Goal: Navigation & Orientation: Find specific page/section

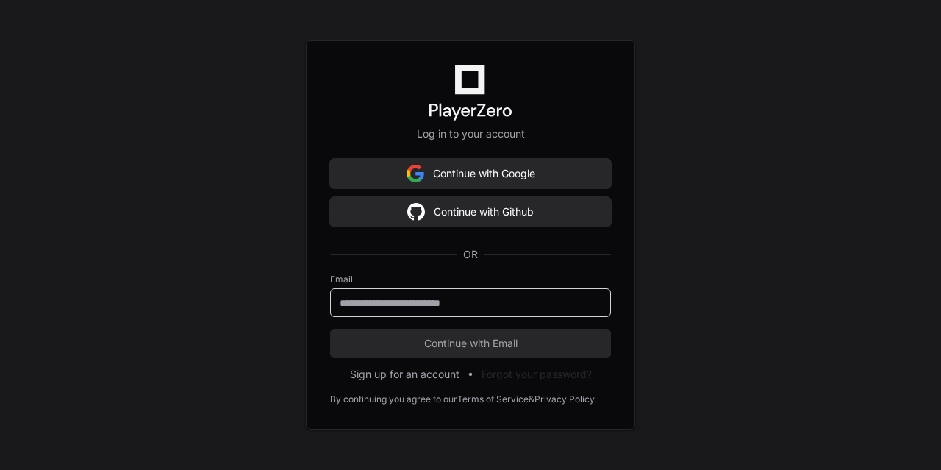
click at [401, 297] on input "email" at bounding box center [471, 303] width 262 height 15
type input "**********"
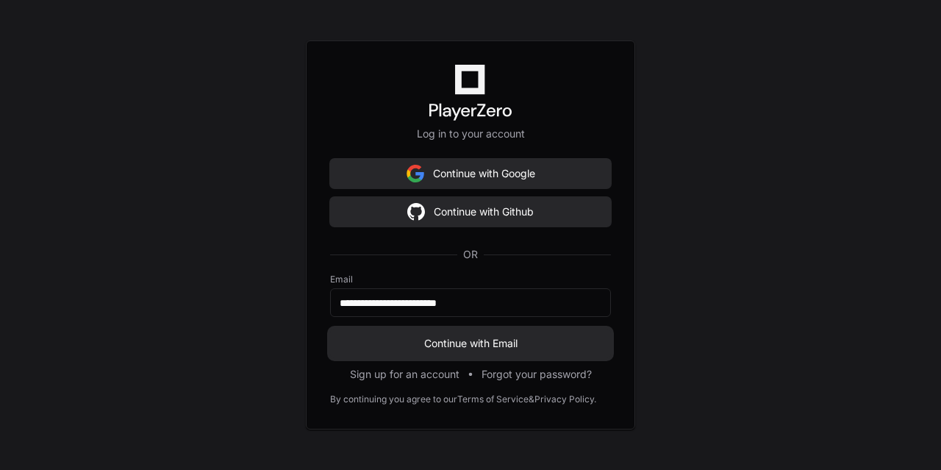
click at [389, 349] on span "Continue with Email" at bounding box center [470, 343] width 281 height 15
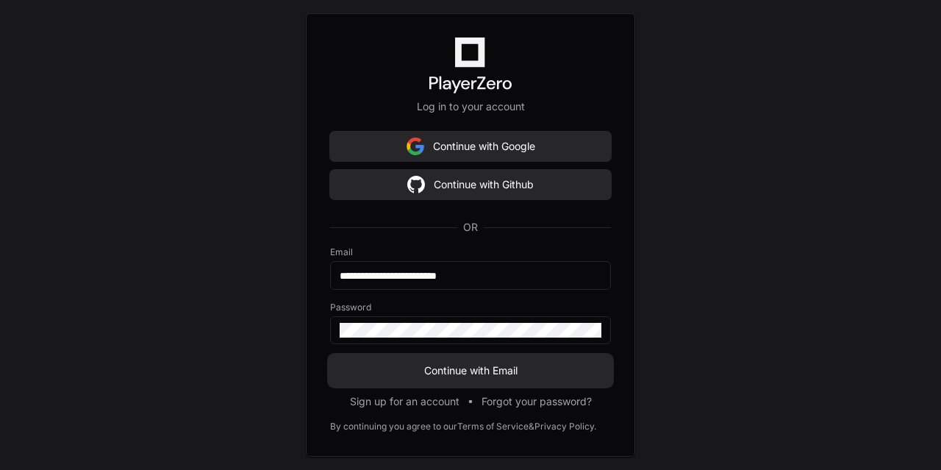
click at [385, 376] on span "Continue with Email" at bounding box center [470, 370] width 281 height 15
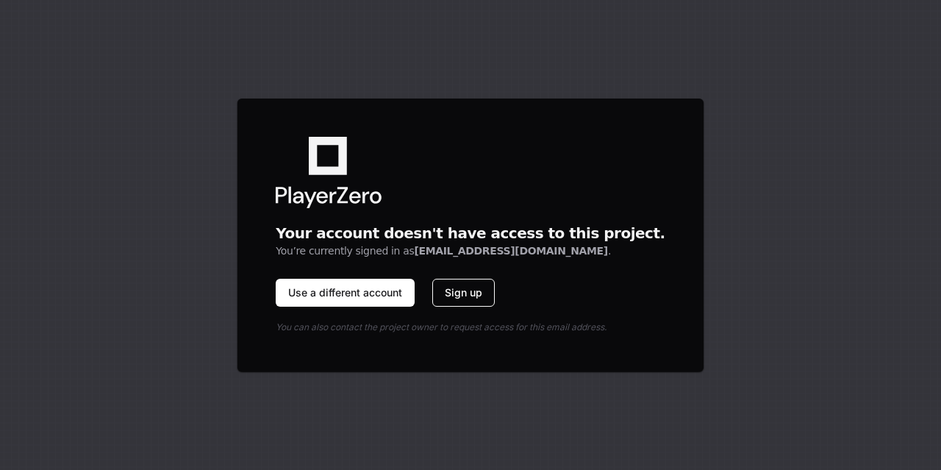
click at [493, 283] on button "Sign up" at bounding box center [463, 293] width 63 height 28
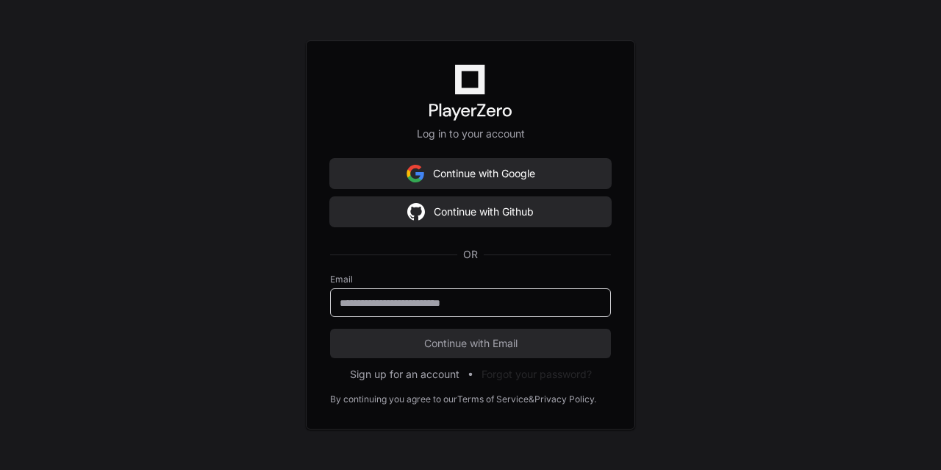
click at [445, 301] on input "email" at bounding box center [471, 303] width 262 height 15
type input "**********"
click at [421, 307] on input "email" at bounding box center [471, 303] width 262 height 15
type input "**********"
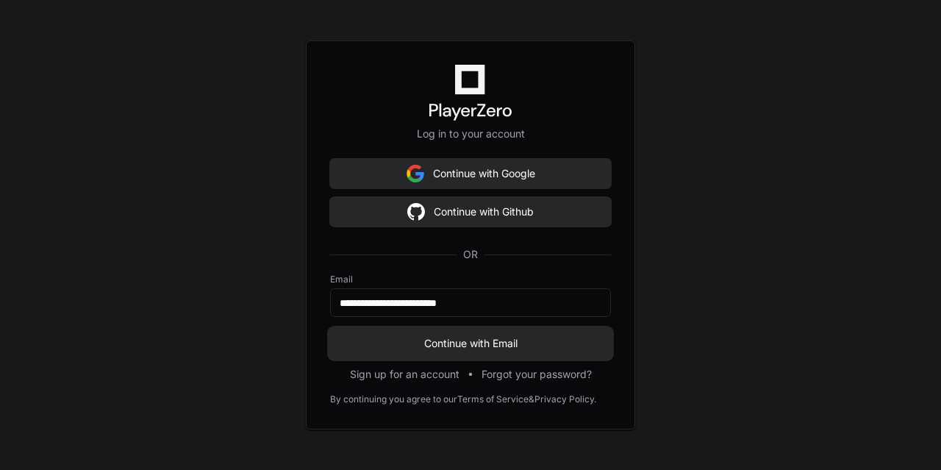
click at [407, 340] on span "Continue with Email" at bounding box center [470, 343] width 281 height 15
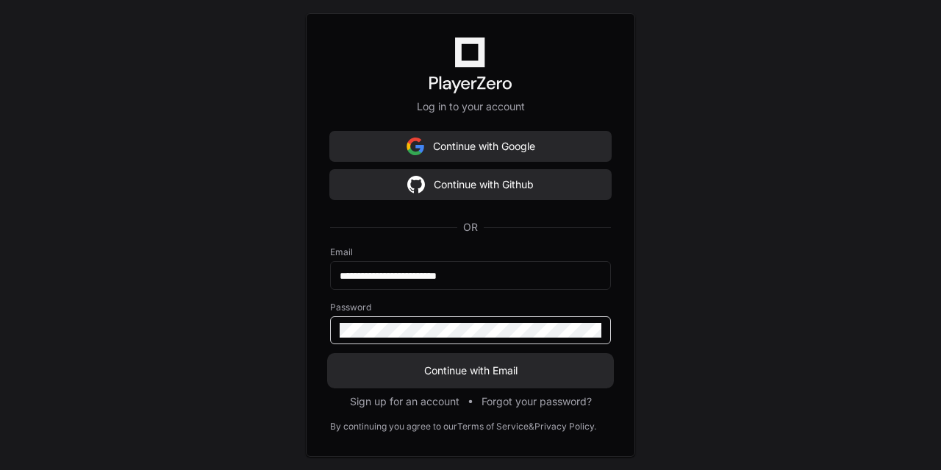
click at [330, 356] on button "Continue with Email" at bounding box center [470, 370] width 281 height 29
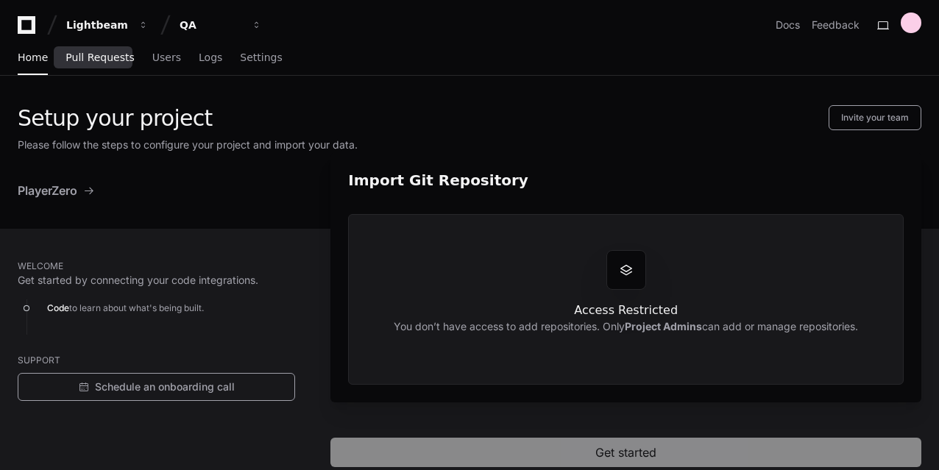
click at [89, 61] on span "Pull Requests" at bounding box center [99, 57] width 68 height 9
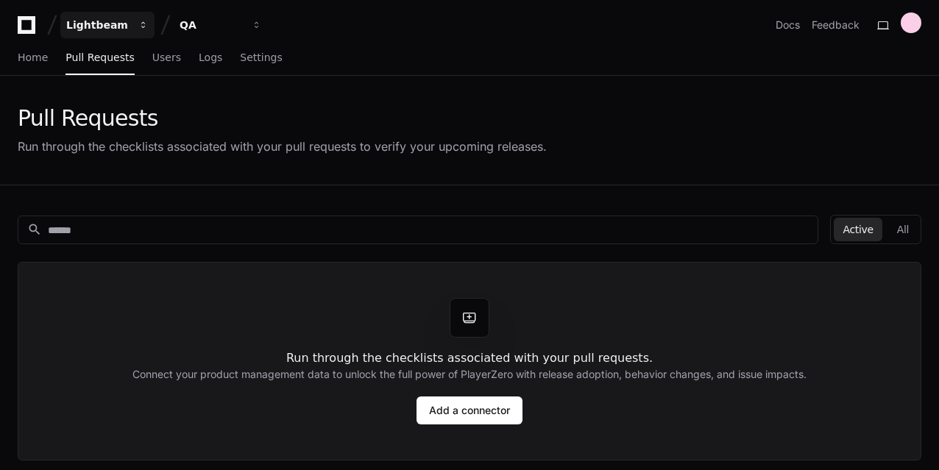
click at [138, 20] on span "button" at bounding box center [143, 25] width 10 height 10
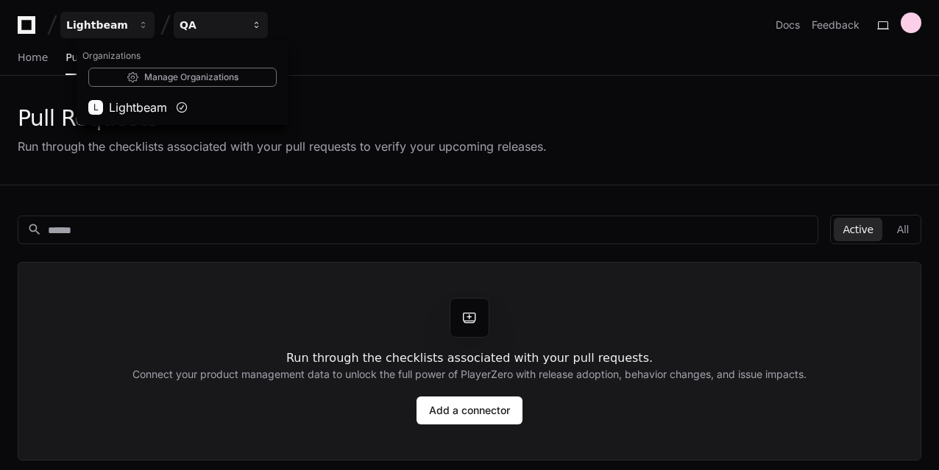
click at [129, 24] on div "QA" at bounding box center [97, 25] width 63 height 15
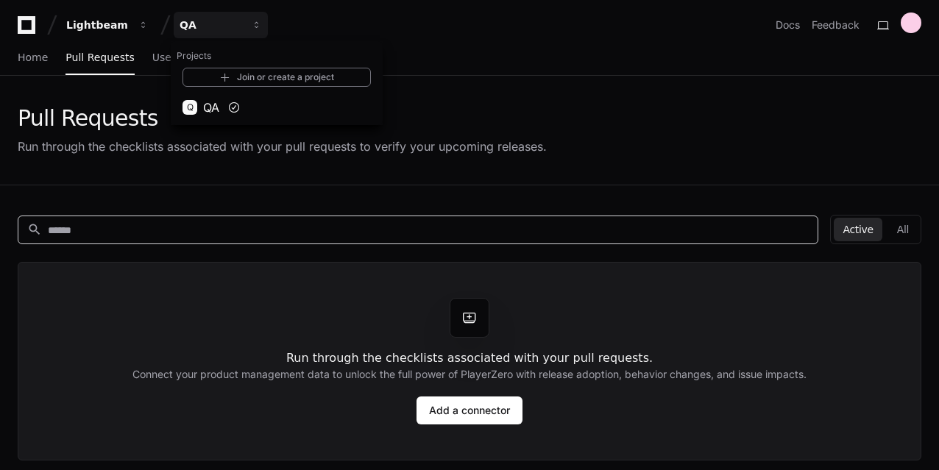
click at [179, 225] on input at bounding box center [428, 230] width 761 height 15
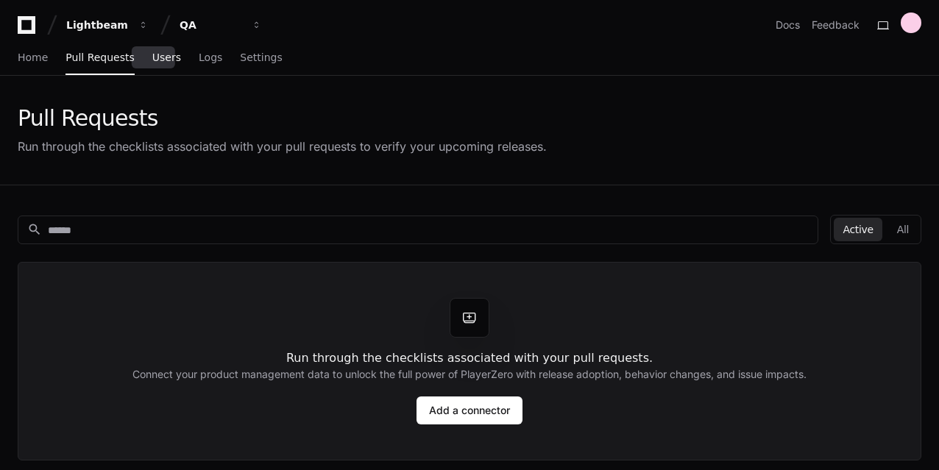
click at [160, 60] on span "Users" at bounding box center [166, 57] width 29 height 9
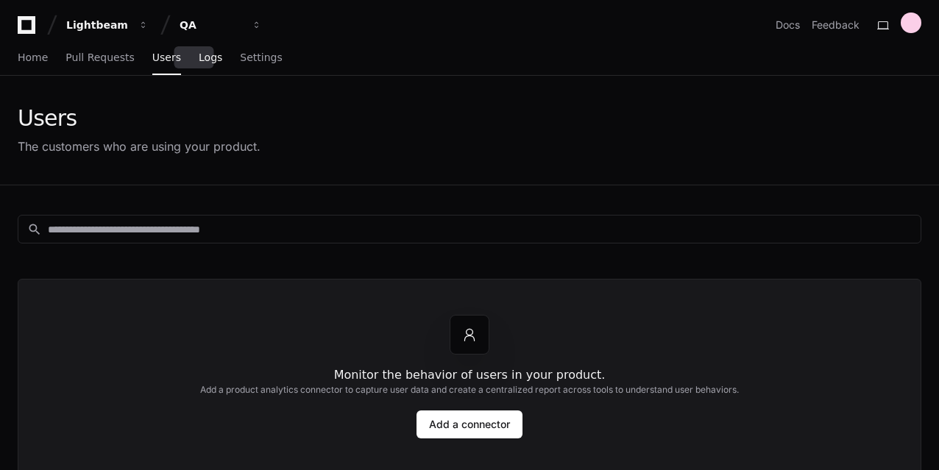
click at [199, 60] on span "Logs" at bounding box center [211, 57] width 24 height 9
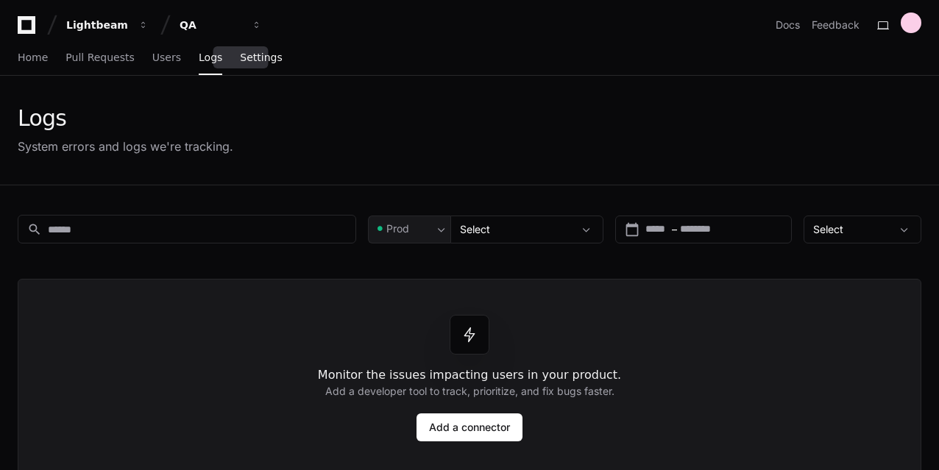
click at [241, 56] on span "Settings" at bounding box center [261, 57] width 42 height 9
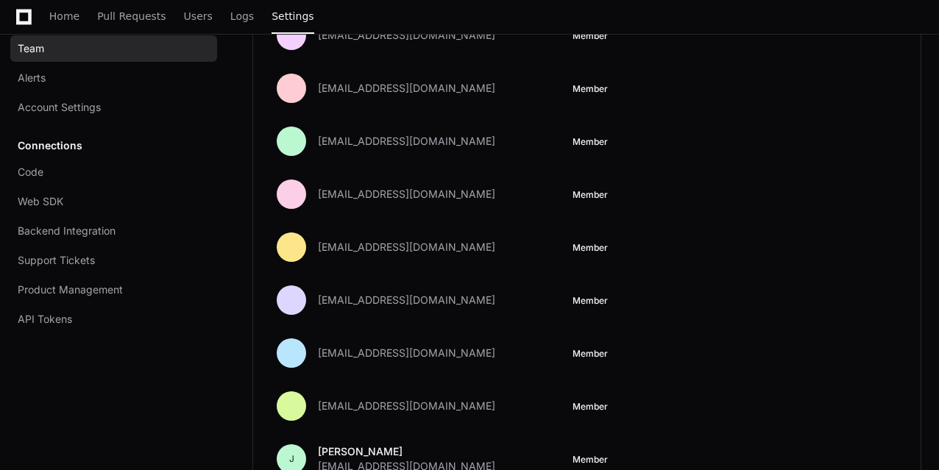
scroll to position [1079, 0]
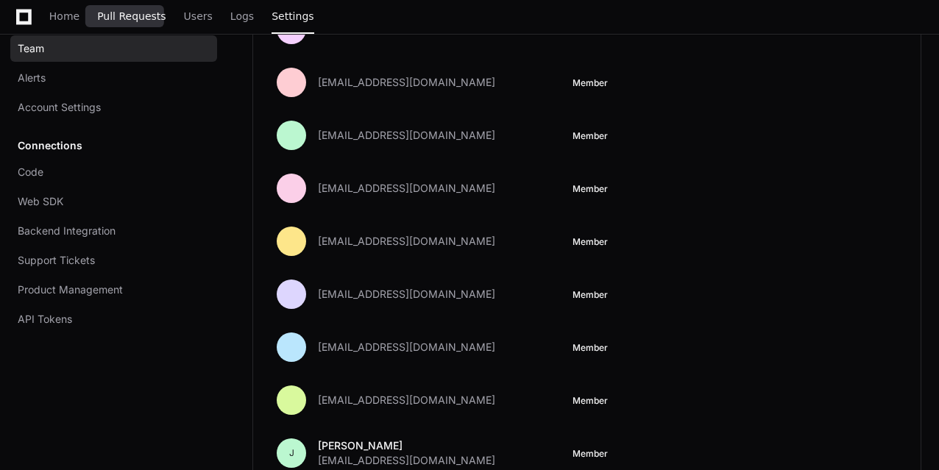
click at [146, 18] on span "Pull Requests" at bounding box center [131, 16] width 68 height 9
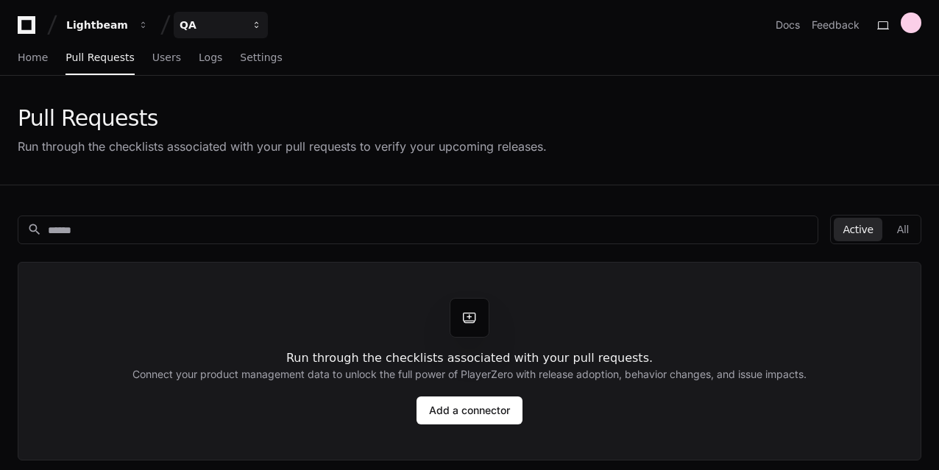
click at [129, 18] on div "QA" at bounding box center [97, 25] width 63 height 15
click at [154, 54] on span "Users" at bounding box center [166, 57] width 29 height 9
